Goal: Find specific page/section: Find specific page/section

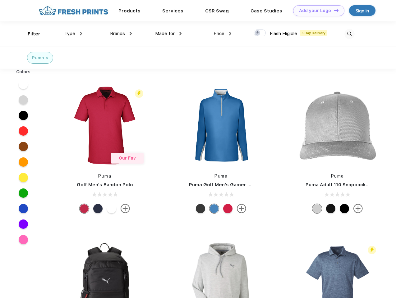
click at [316, 11] on link "Add your Logo Design Tool" at bounding box center [318, 10] width 51 height 11
click at [0, 0] on div "Design Tool" at bounding box center [0, 0] width 0 height 0
click at [333, 10] on link "Add your Logo Design Tool" at bounding box center [318, 10] width 51 height 11
click at [30, 34] on div "Filter" at bounding box center [34, 33] width 13 height 7
click at [73, 34] on span "Type" at bounding box center [69, 34] width 11 height 6
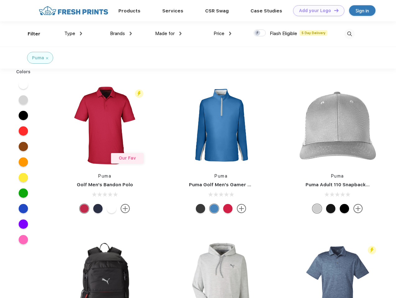
click at [121, 34] on span "Brands" at bounding box center [117, 34] width 15 height 6
click at [168, 34] on span "Made for" at bounding box center [165, 34] width 20 height 6
click at [222, 34] on span "Price" at bounding box center [218, 34] width 11 height 6
click at [260, 33] on div at bounding box center [259, 32] width 12 height 7
click at [257, 33] on input "checkbox" at bounding box center [255, 31] width 4 height 4
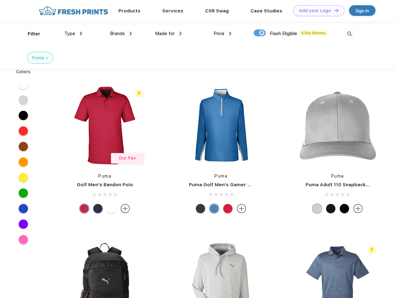
click at [349, 34] on img at bounding box center [349, 34] width 10 height 10
